Goal: Information Seeking & Learning: Learn about a topic

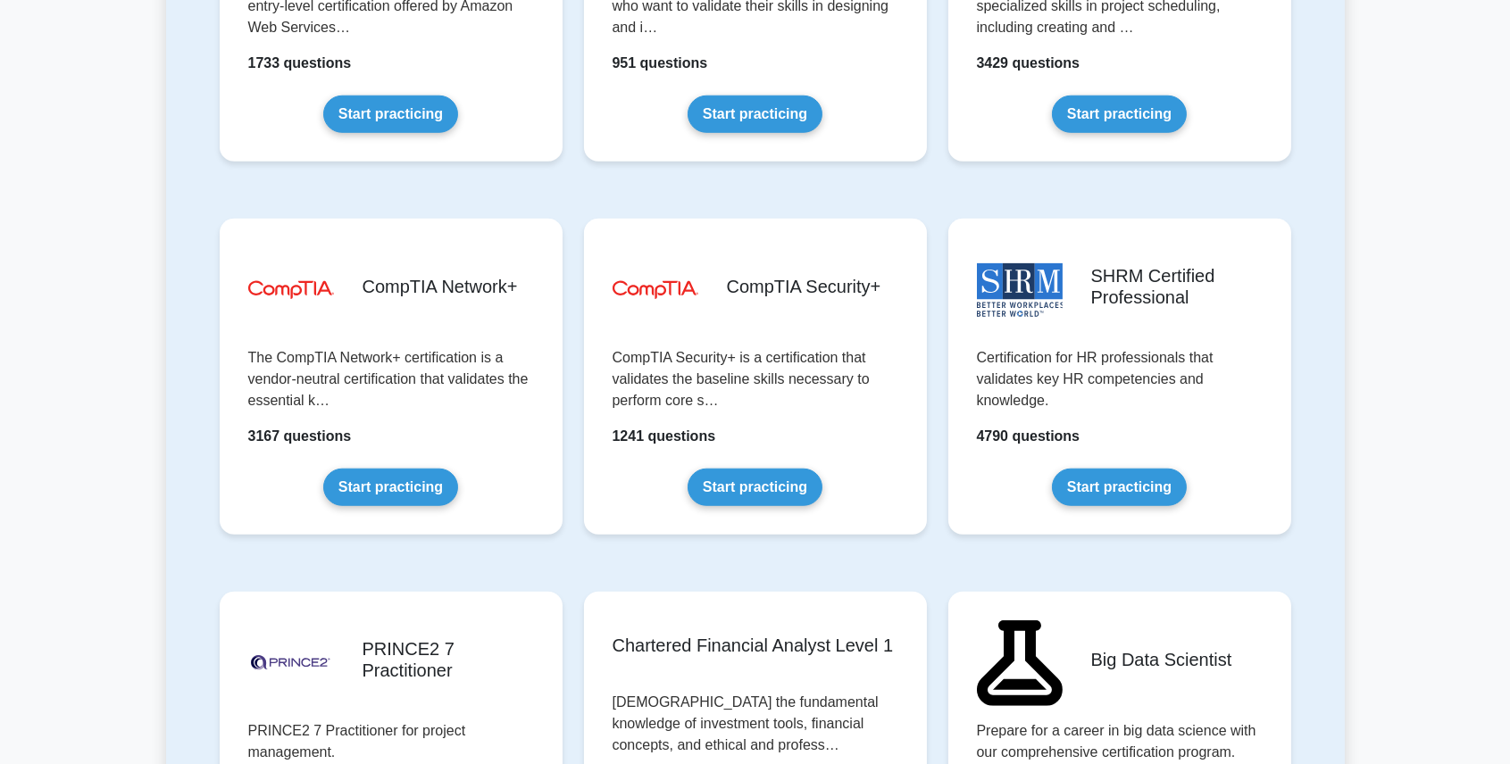
scroll to position [3392, 0]
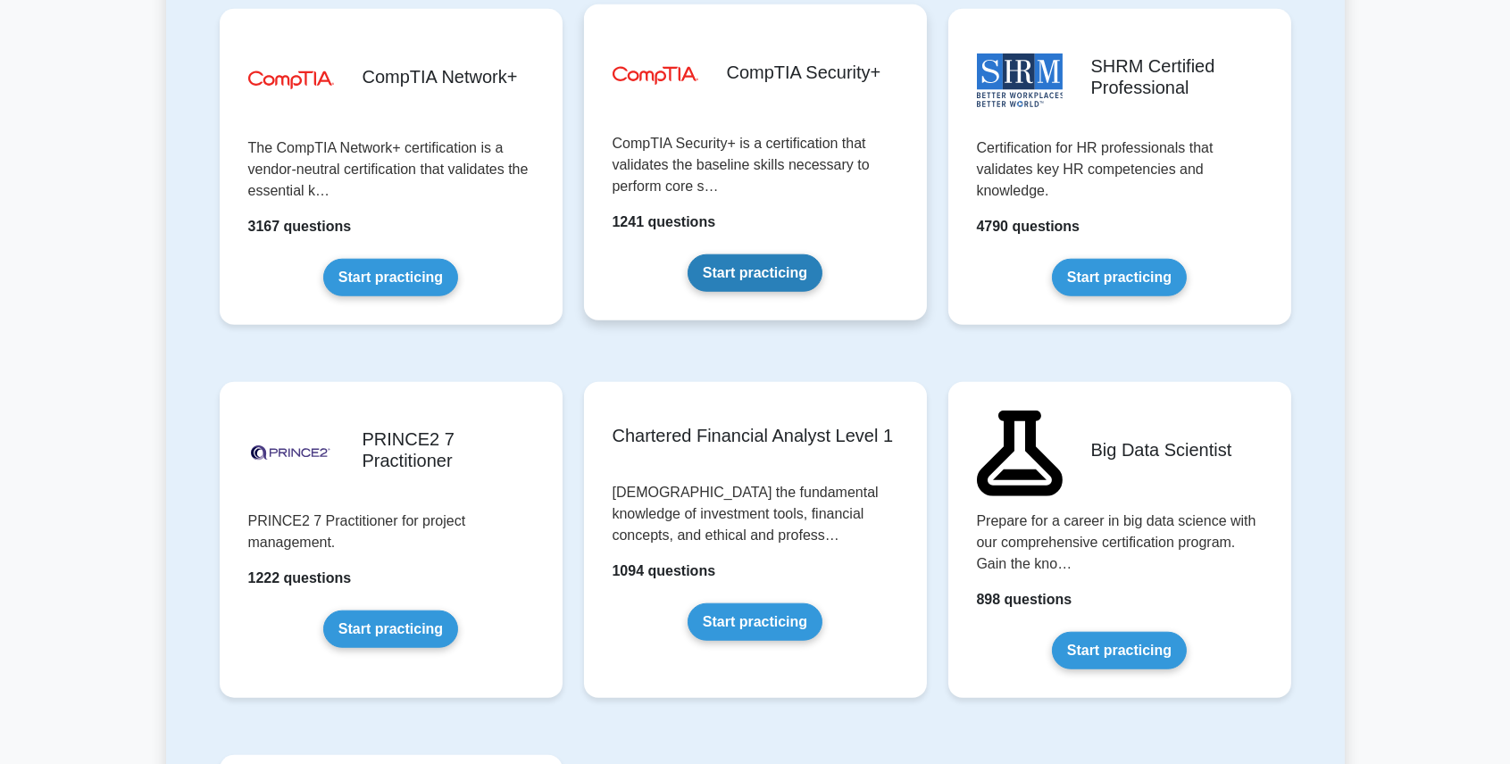
click at [687, 254] on link "Start practicing" at bounding box center [754, 272] width 135 height 37
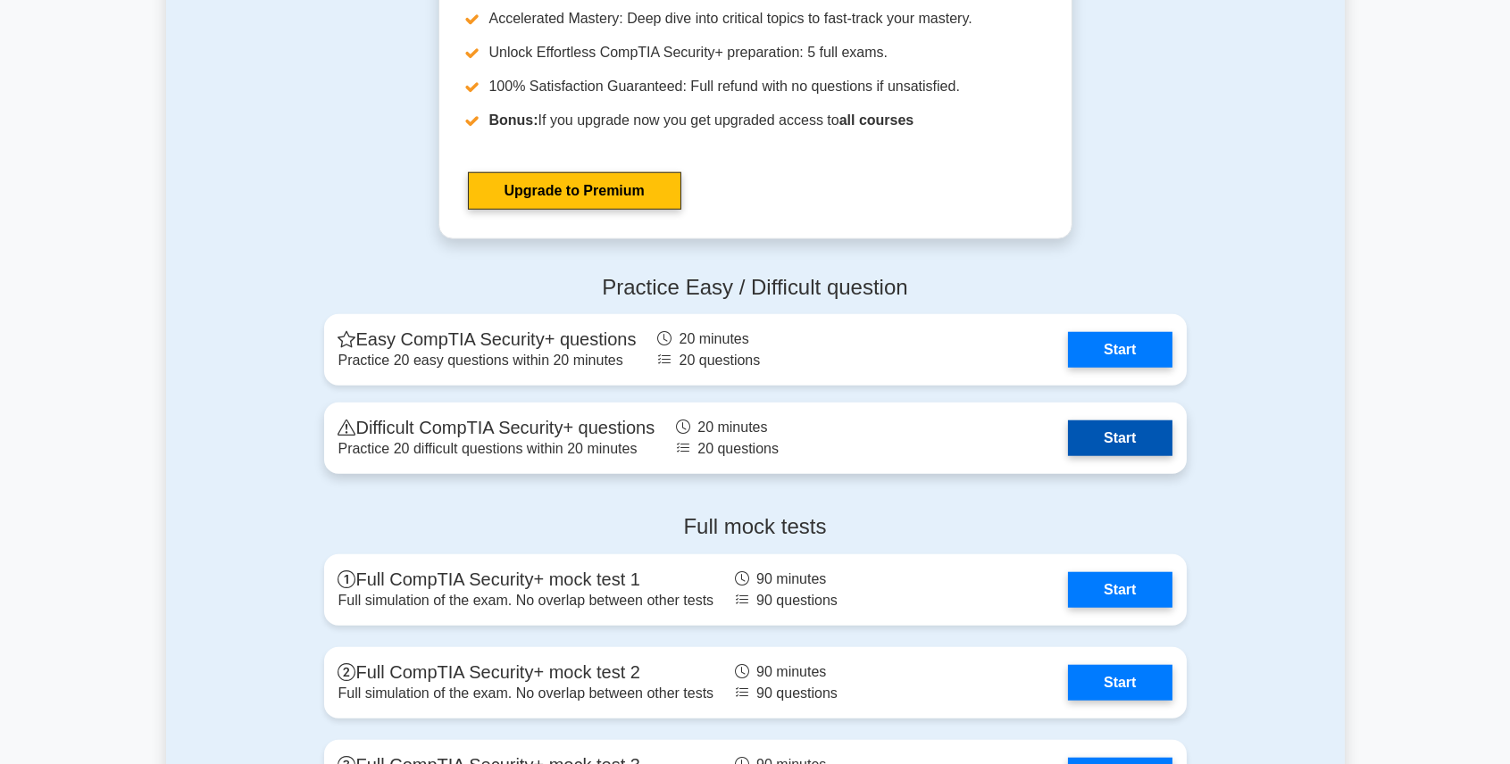
scroll to position [3511, 0]
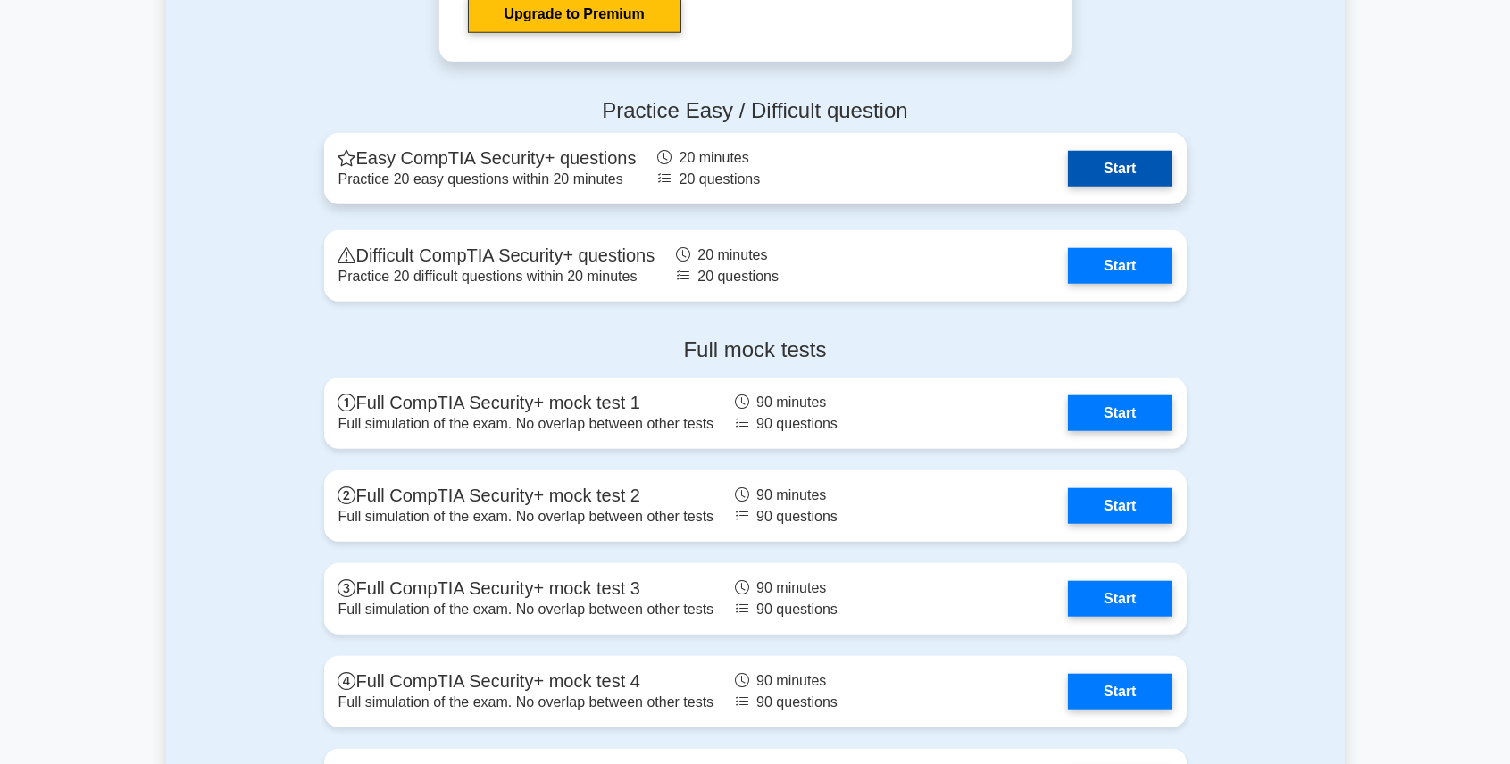
click at [1092, 164] on link "Start" at bounding box center [1120, 169] width 104 height 36
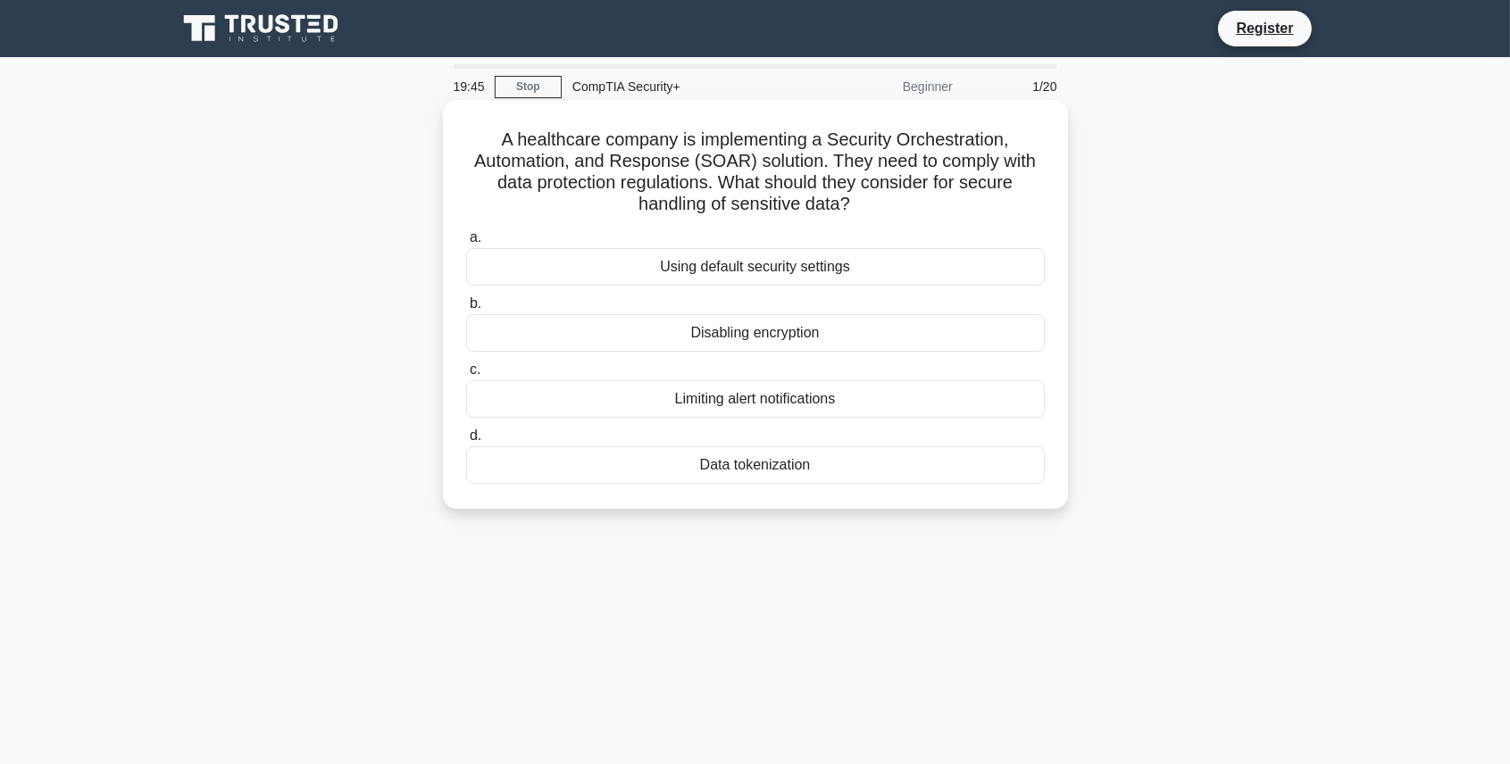
click at [802, 467] on div "Data tokenization" at bounding box center [755, 464] width 578 height 37
click at [466, 442] on input "d. Data tokenization" at bounding box center [466, 436] width 0 height 12
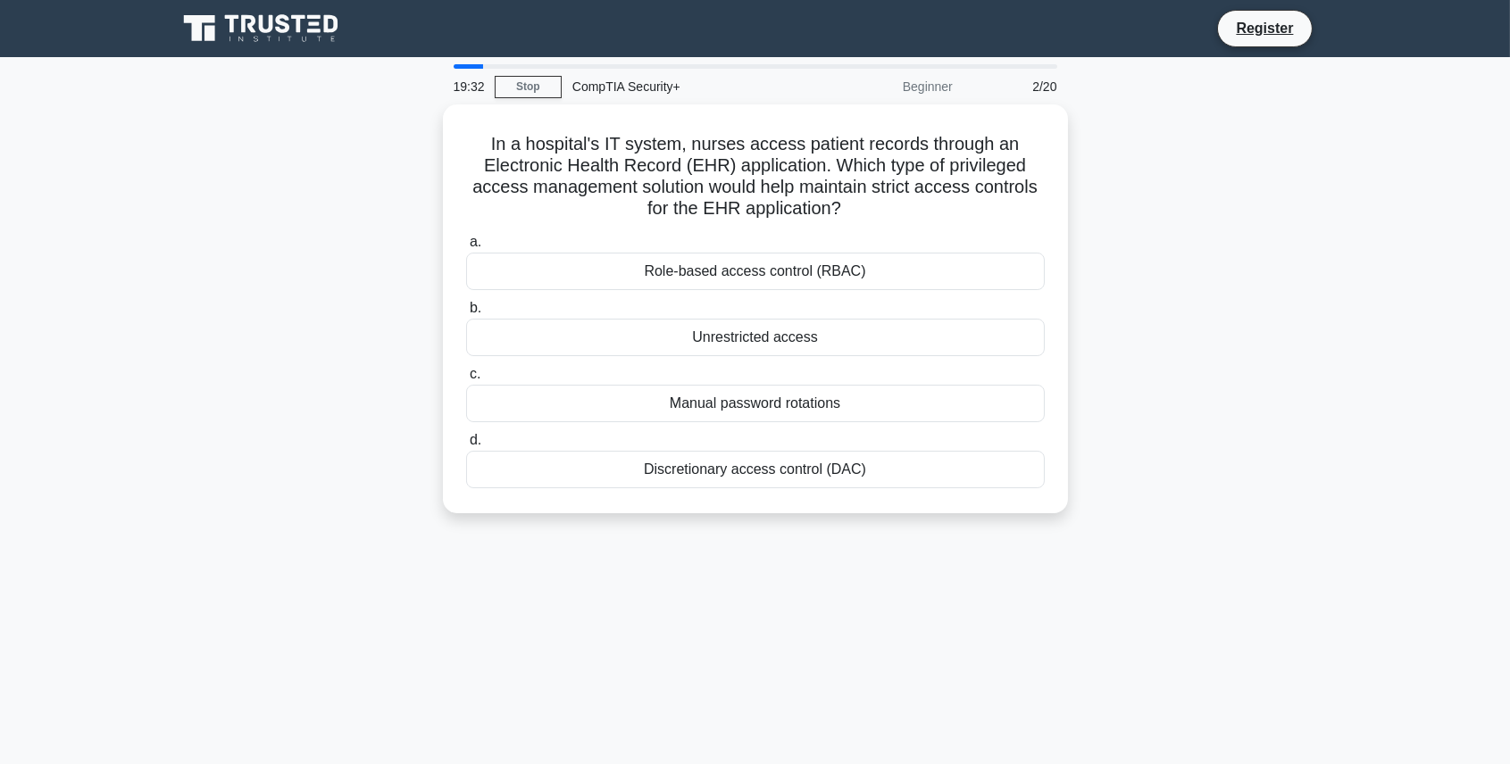
click at [259, 19] on icon at bounding box center [266, 24] width 14 height 18
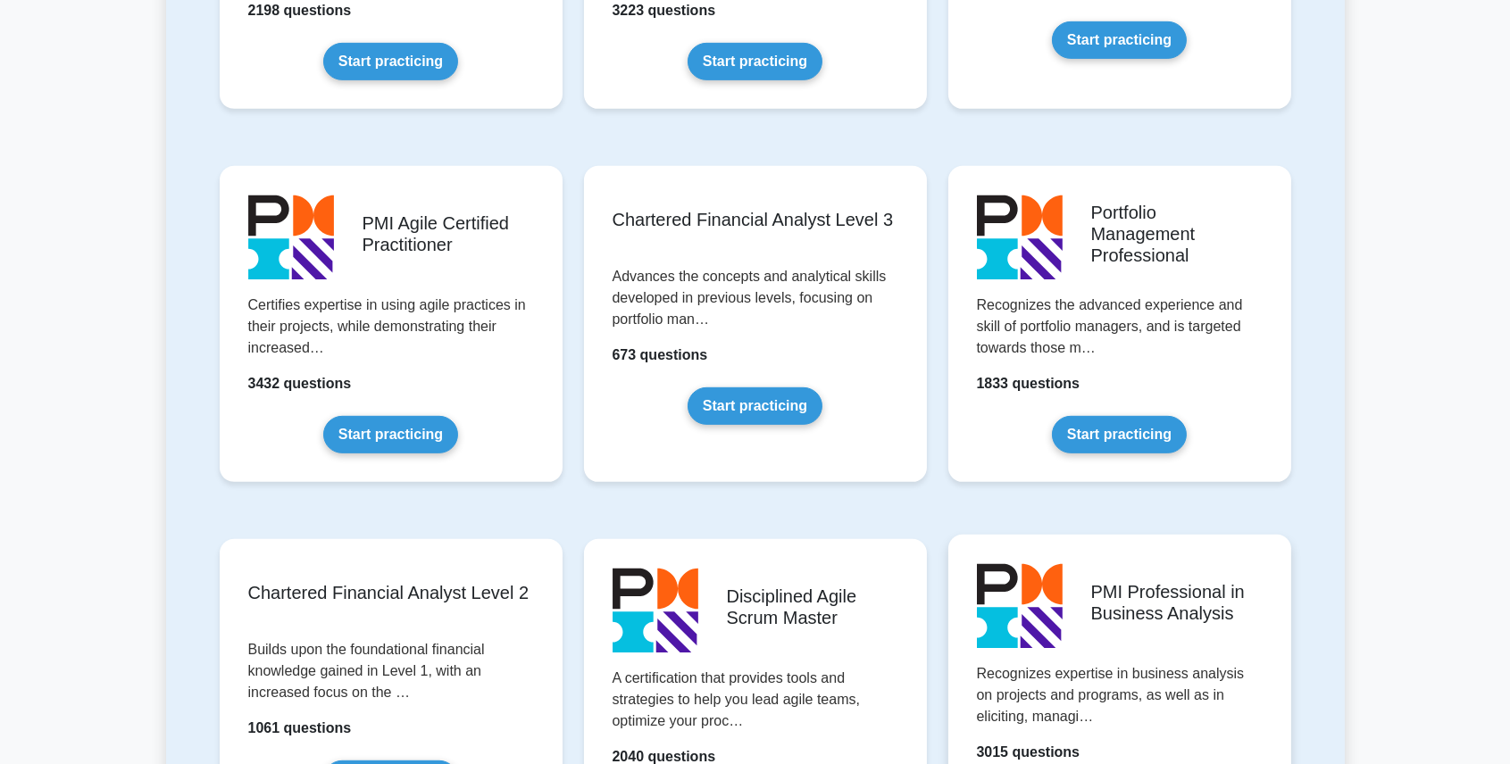
scroll to position [1904, 0]
